Goal: Task Accomplishment & Management: Complete application form

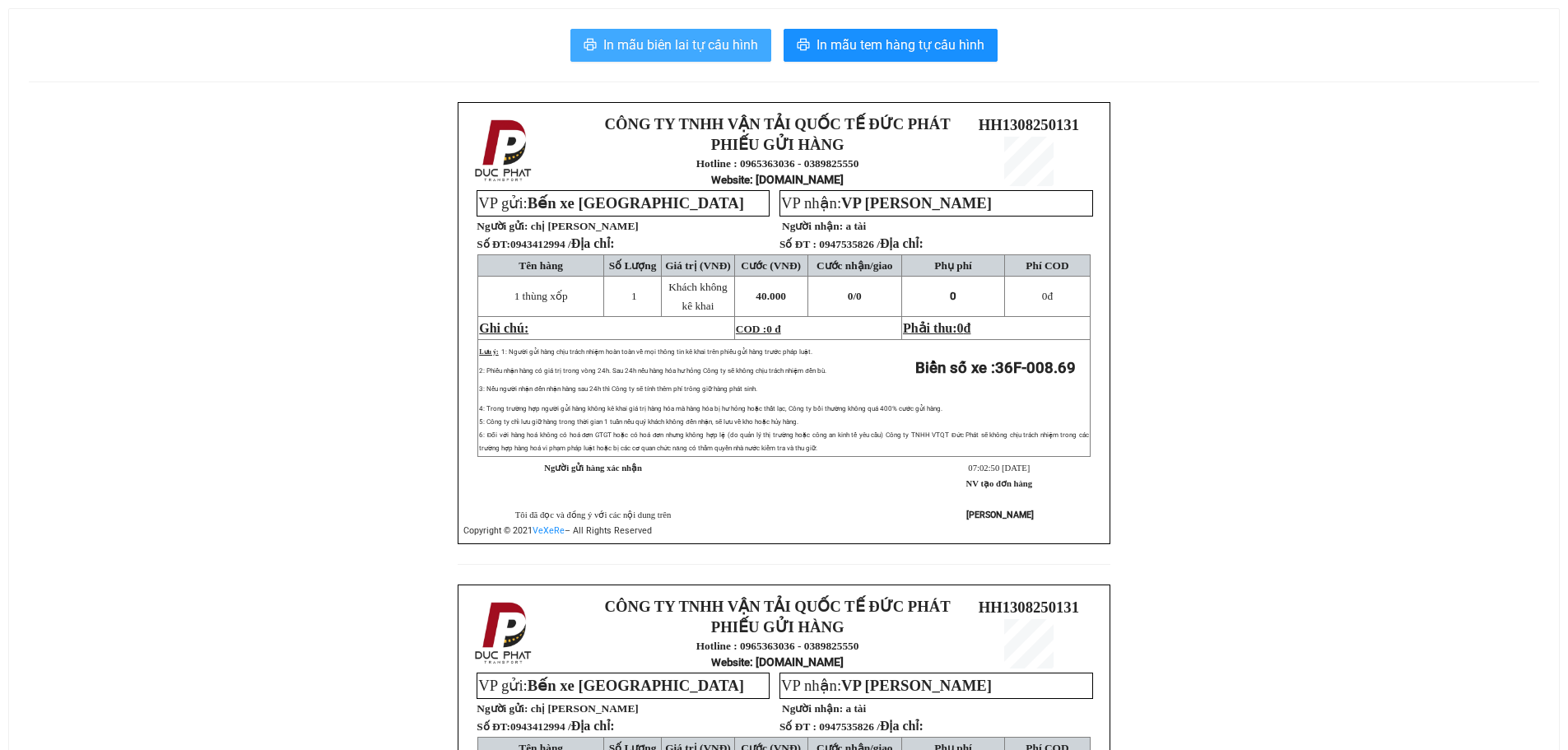
click at [643, 44] on span "In mẫu biên lai tự cấu hình" at bounding box center [680, 45] width 155 height 21
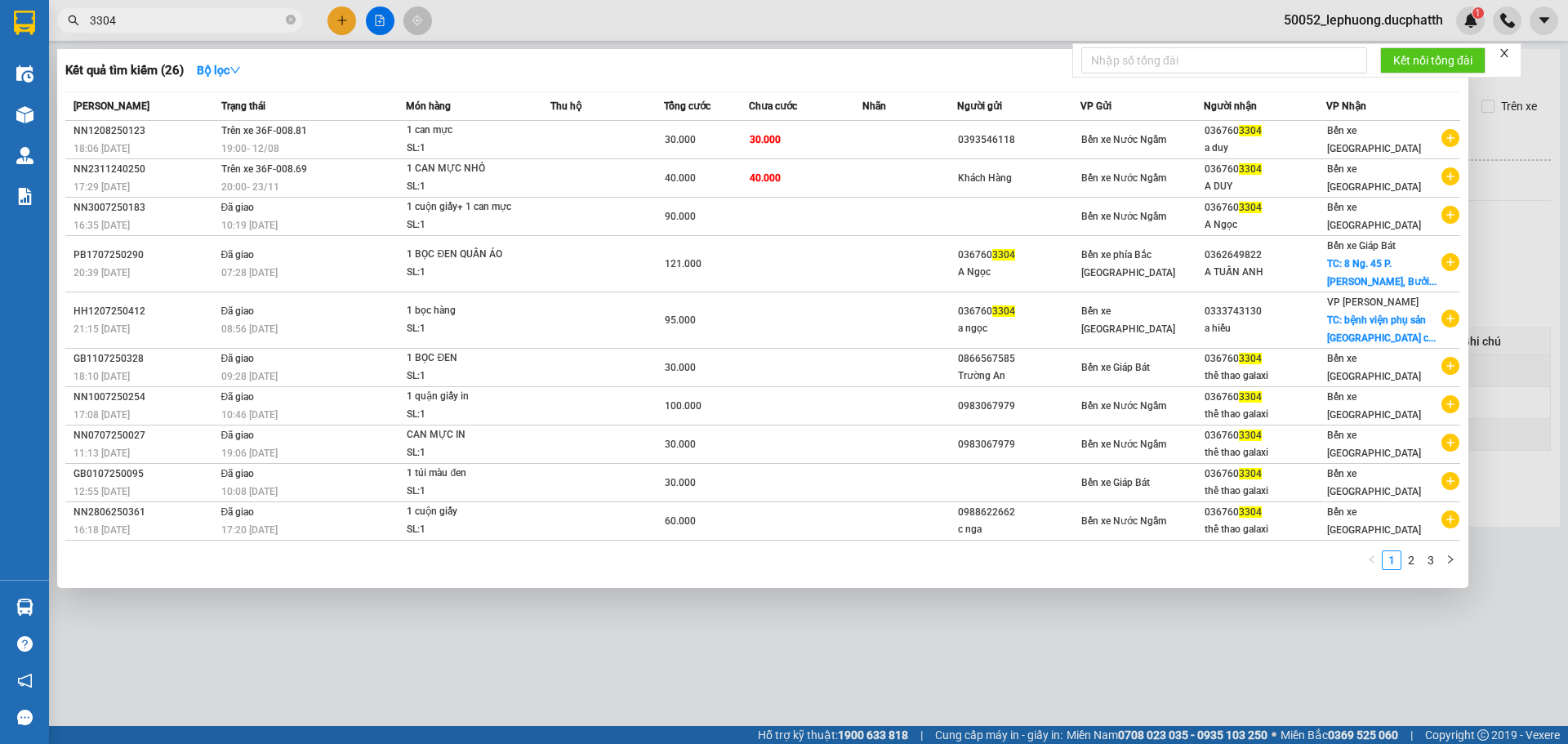
click at [141, 24] on input "3304" at bounding box center [186, 20] width 193 height 18
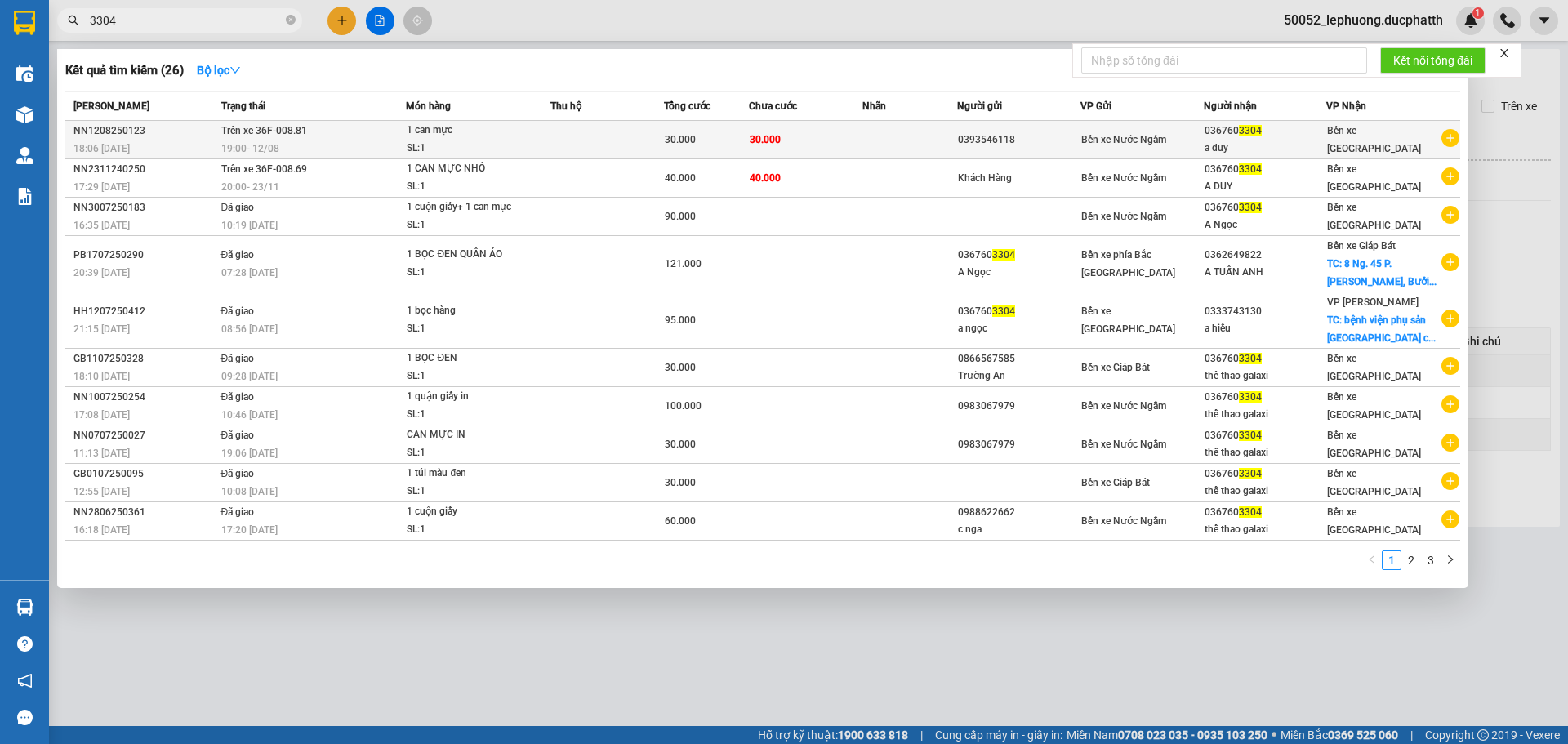
click at [535, 126] on span "1 can mực SL: 1" at bounding box center [478, 139] width 143 height 35
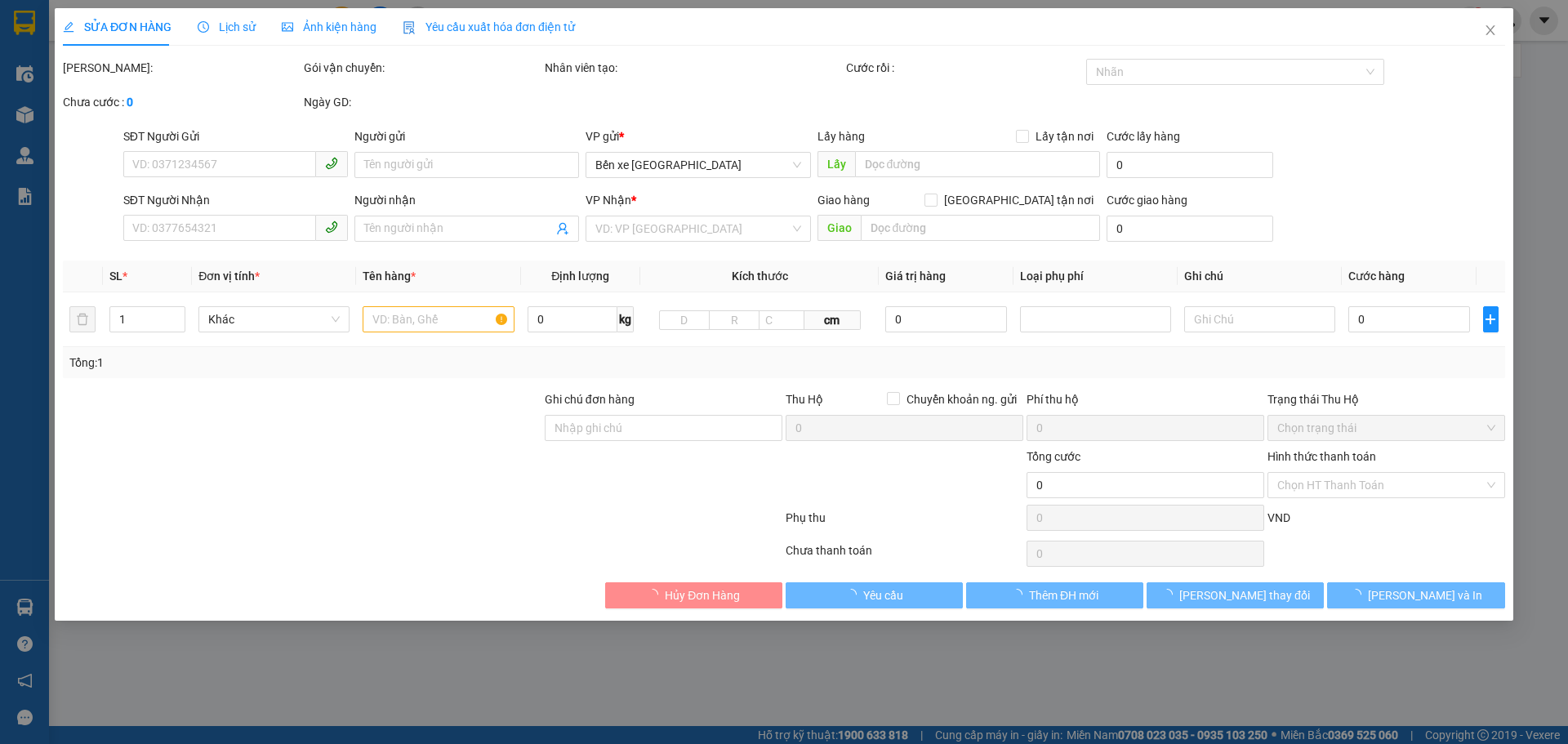
type input "0393546118"
type input "0367603304"
type input "a duy"
type input "nntt"
type input "30.000"
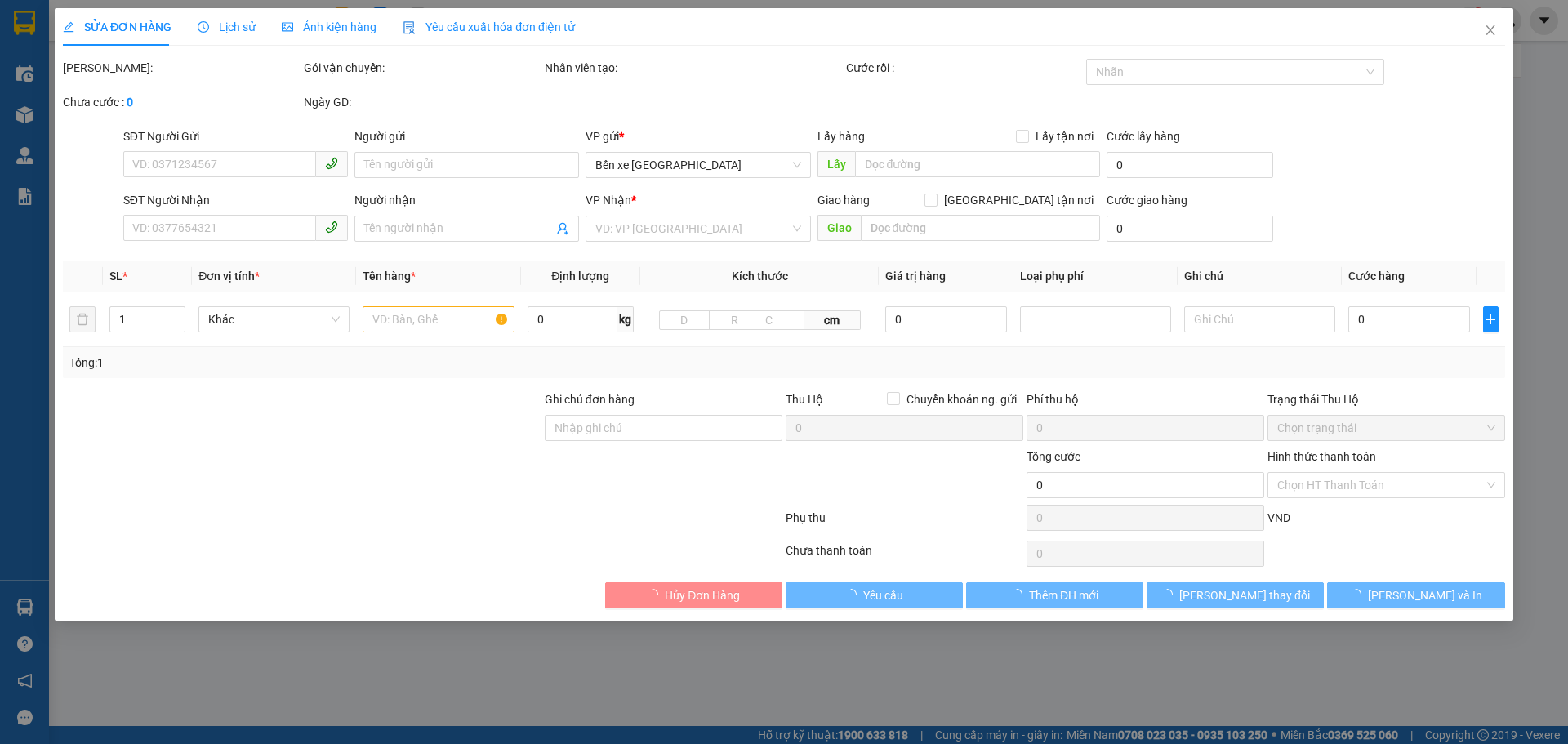
type input "30.000"
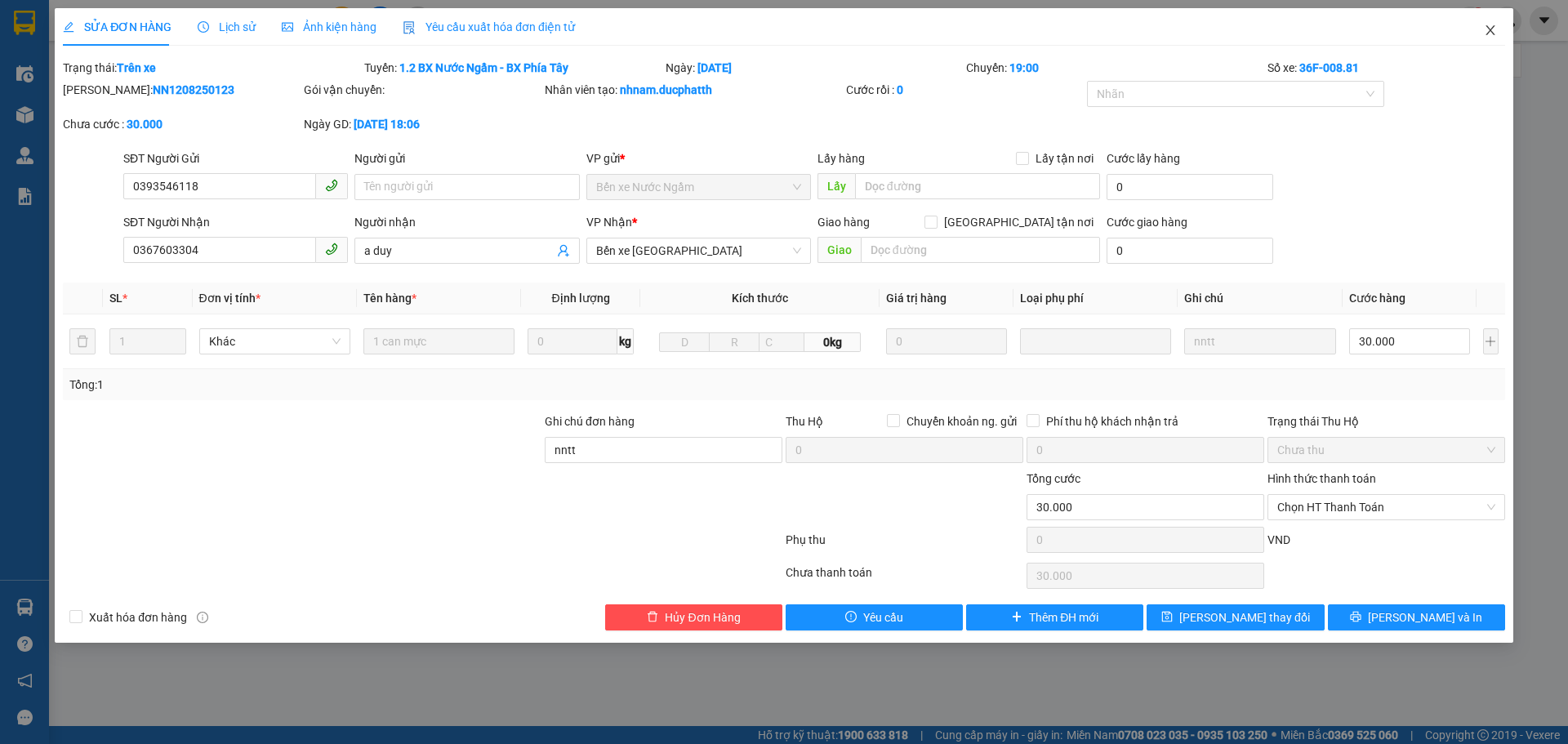
click at [1493, 31] on icon "close" at bounding box center [1491, 30] width 13 height 13
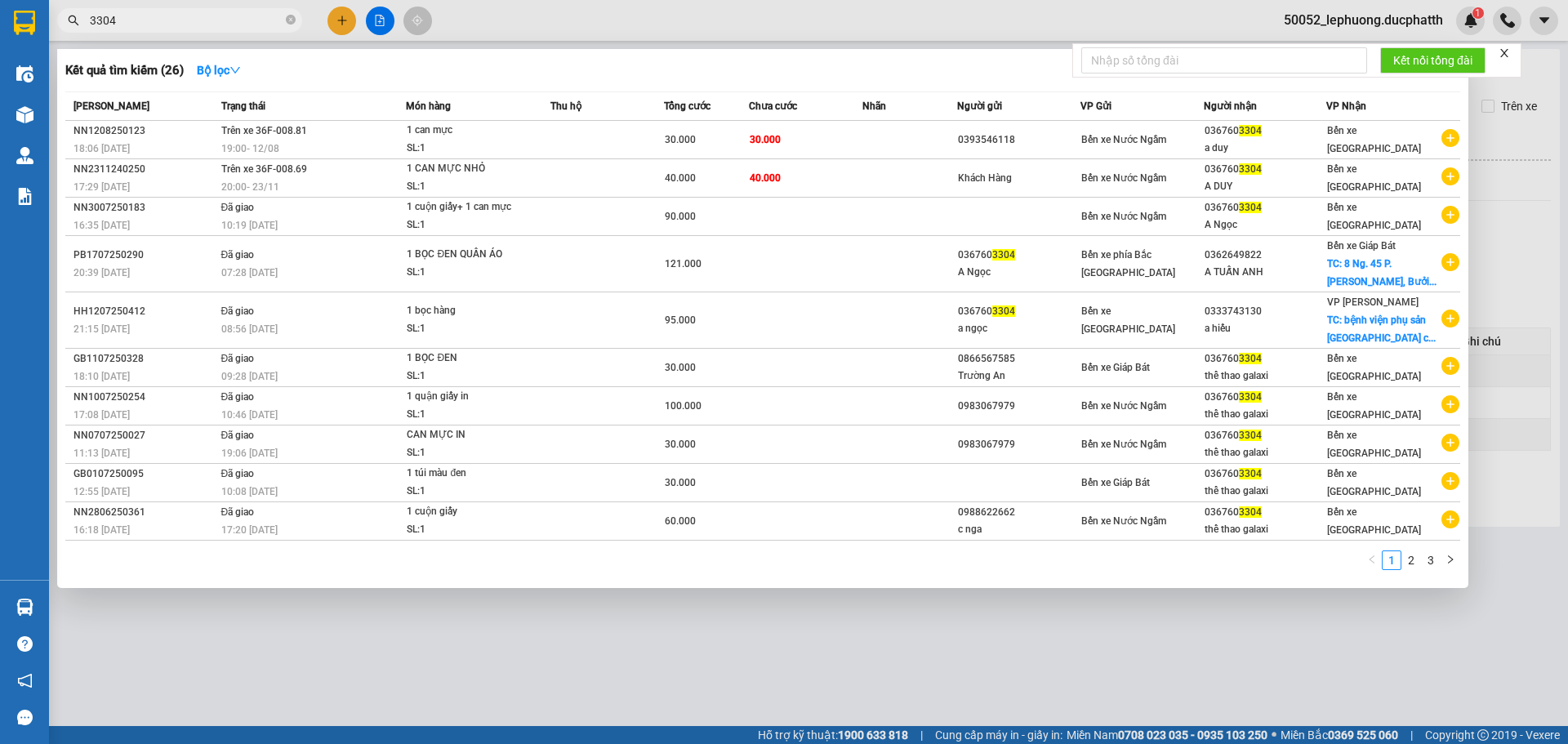
click at [247, 14] on input "3304" at bounding box center [186, 20] width 193 height 18
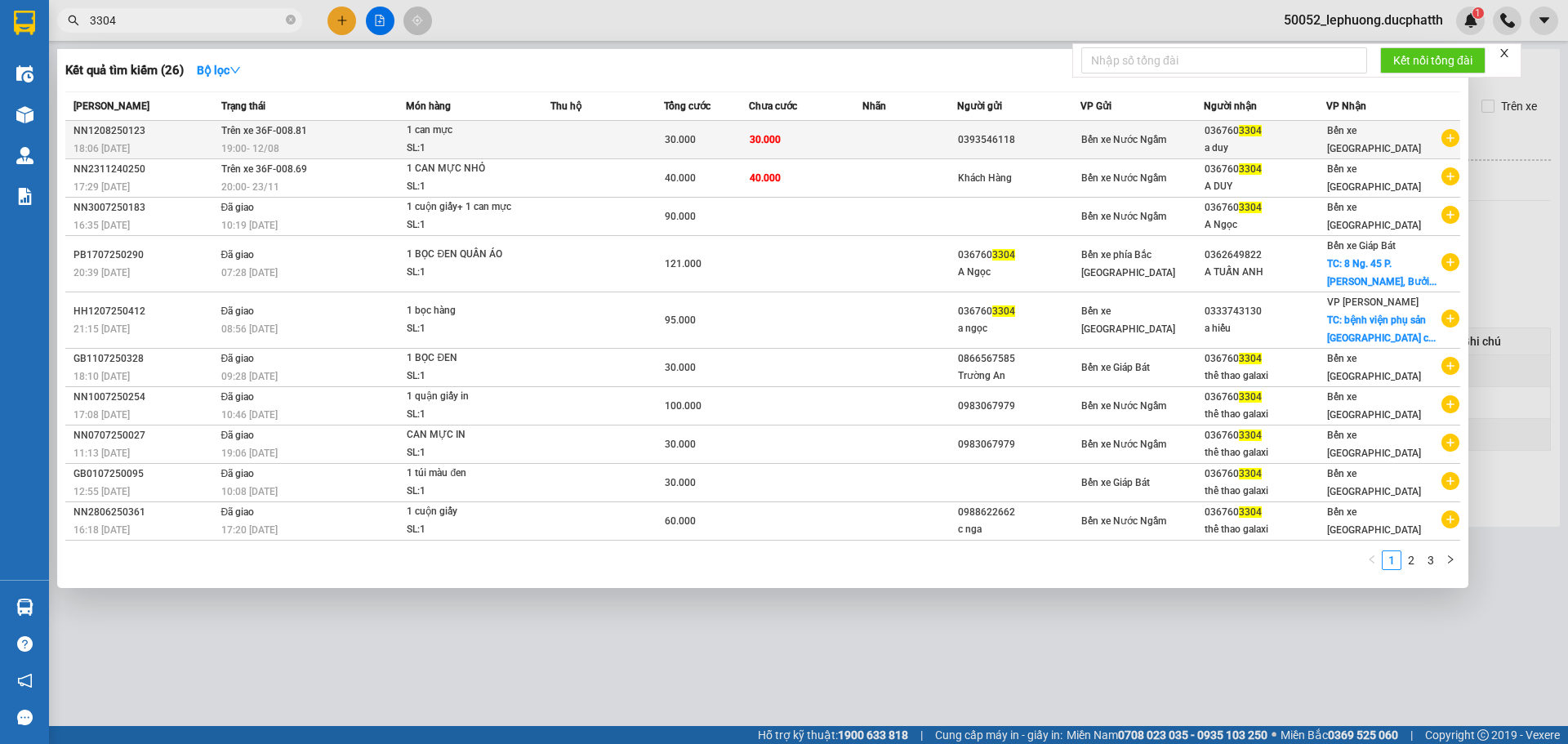
click at [1452, 135] on icon "plus-circle" at bounding box center [1450, 138] width 18 height 18
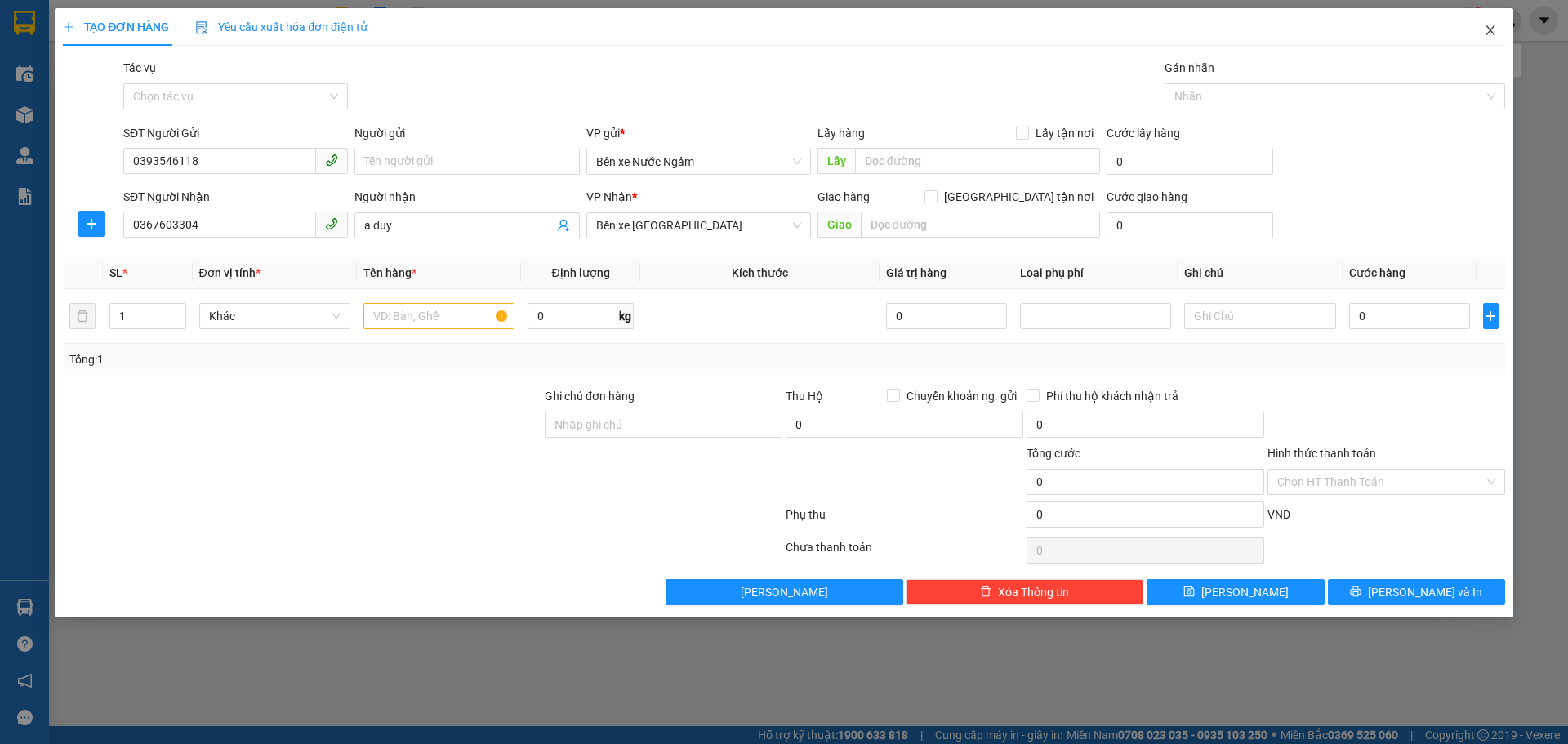
click at [1495, 27] on icon "close" at bounding box center [1491, 30] width 13 height 13
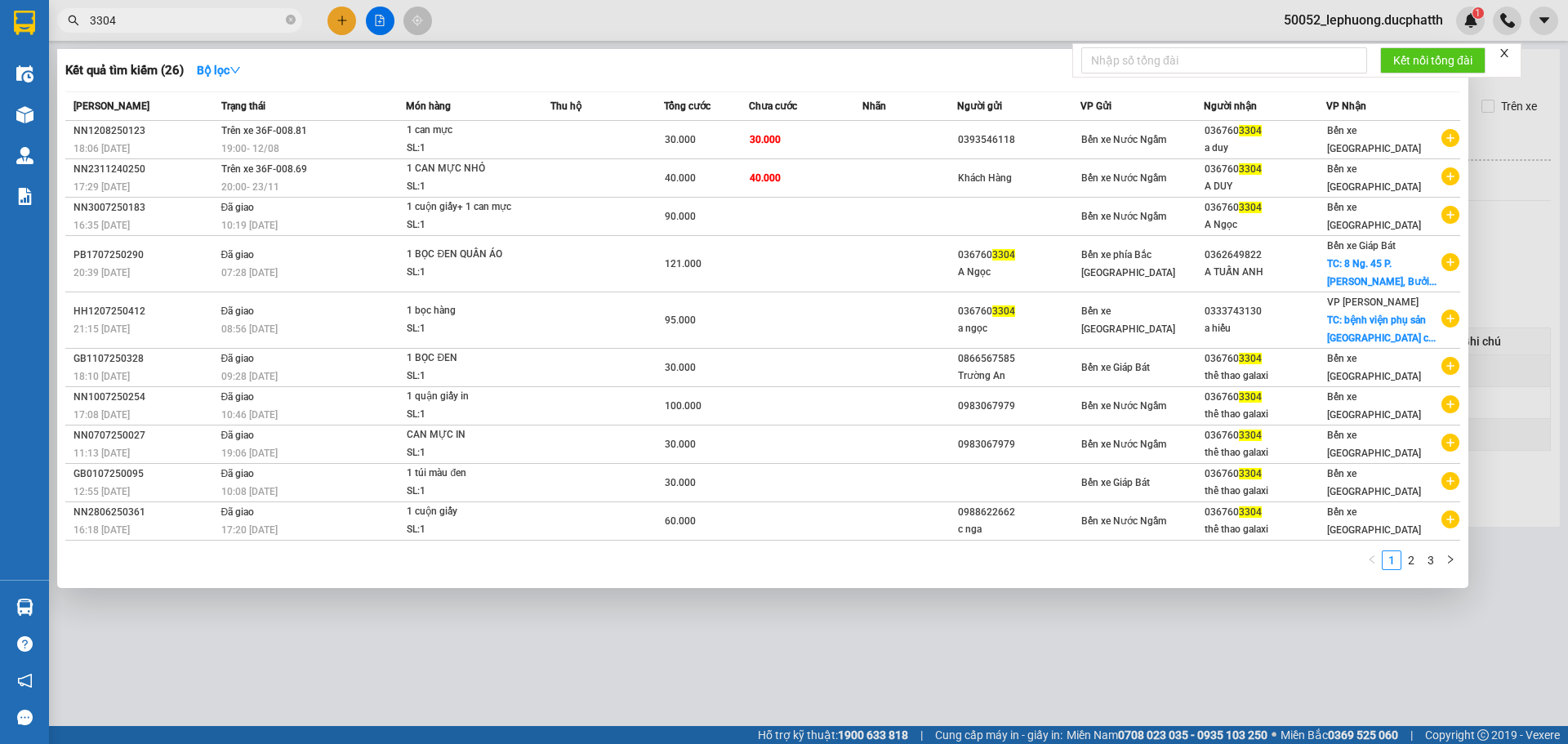
click at [1510, 130] on div at bounding box center [784, 372] width 1568 height 744
